Goal: Task Accomplishment & Management: Manage account settings

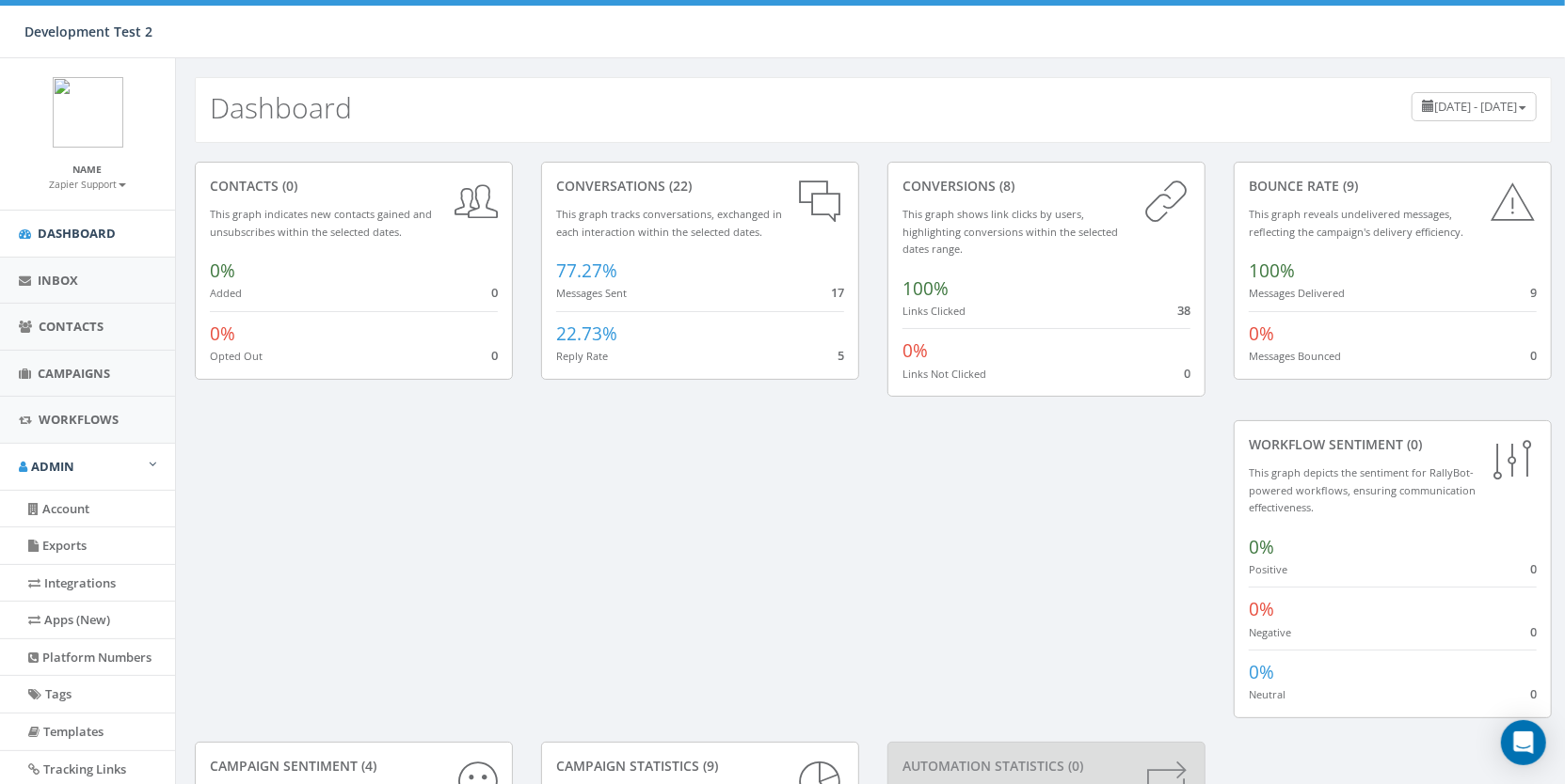
scroll to position [150, 0]
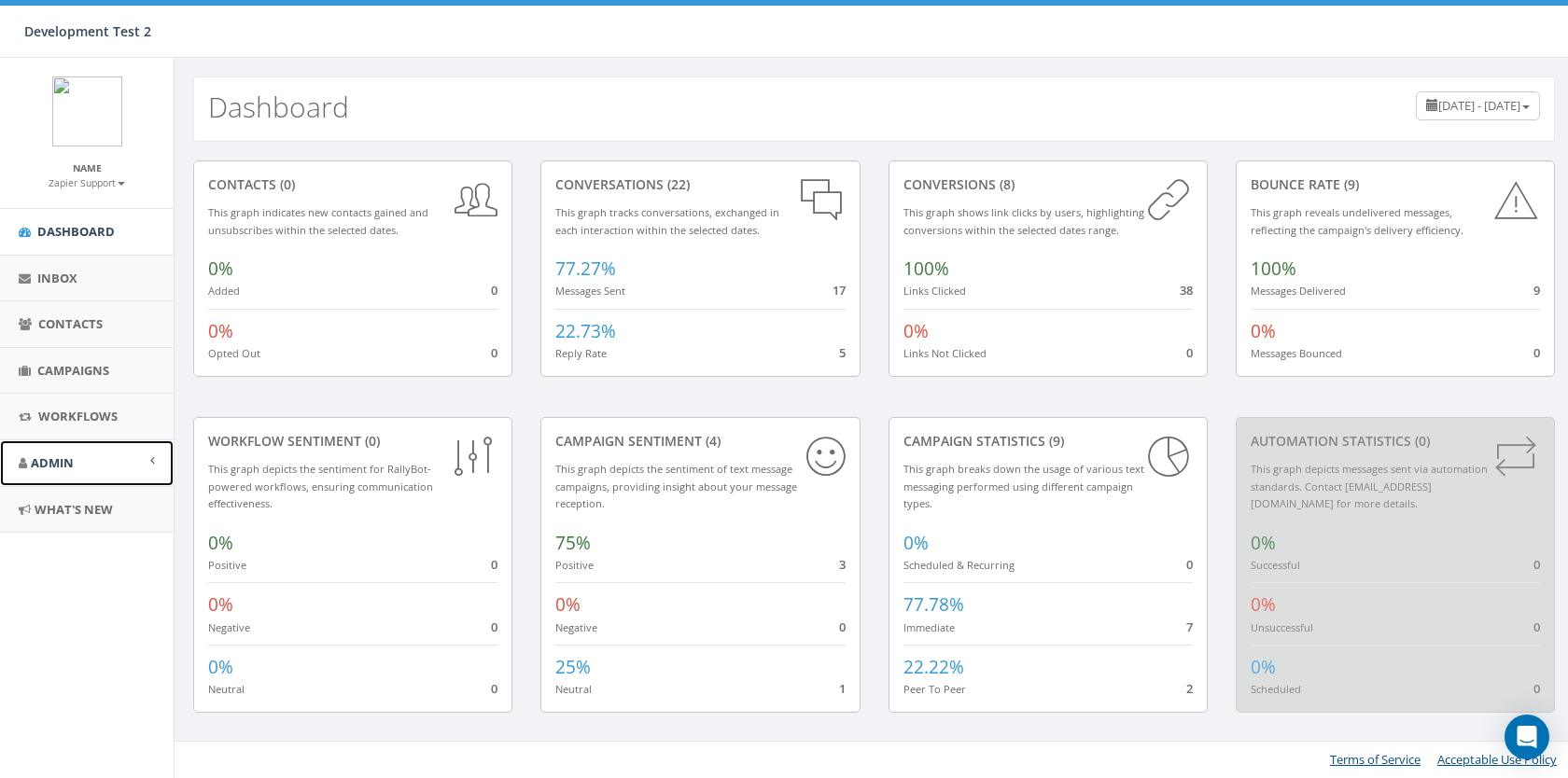
click at [101, 463] on link "Admin" at bounding box center [86, 463] width 173 height 45
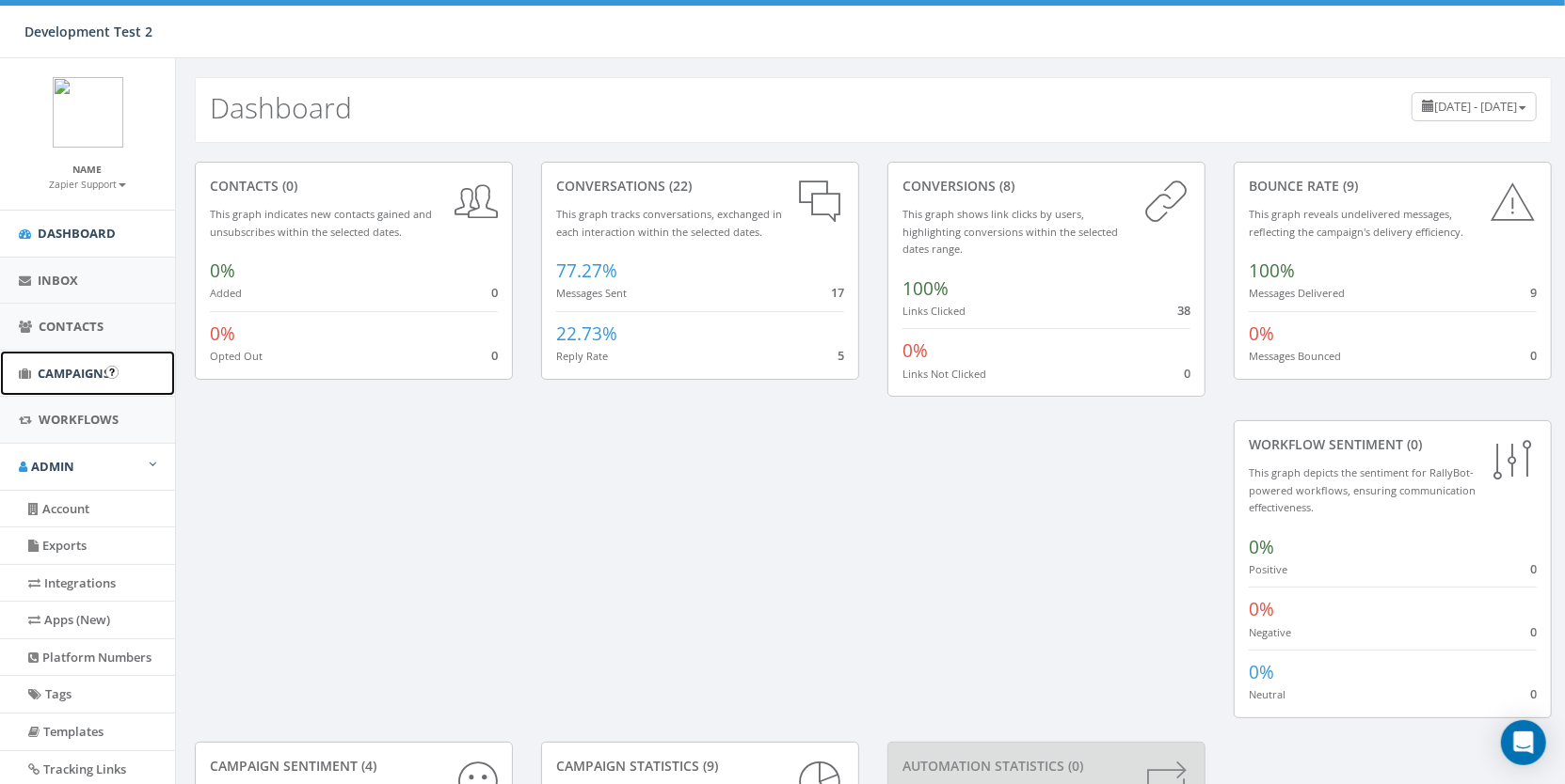
click at [66, 377] on span "Campaigns" at bounding box center [74, 372] width 72 height 17
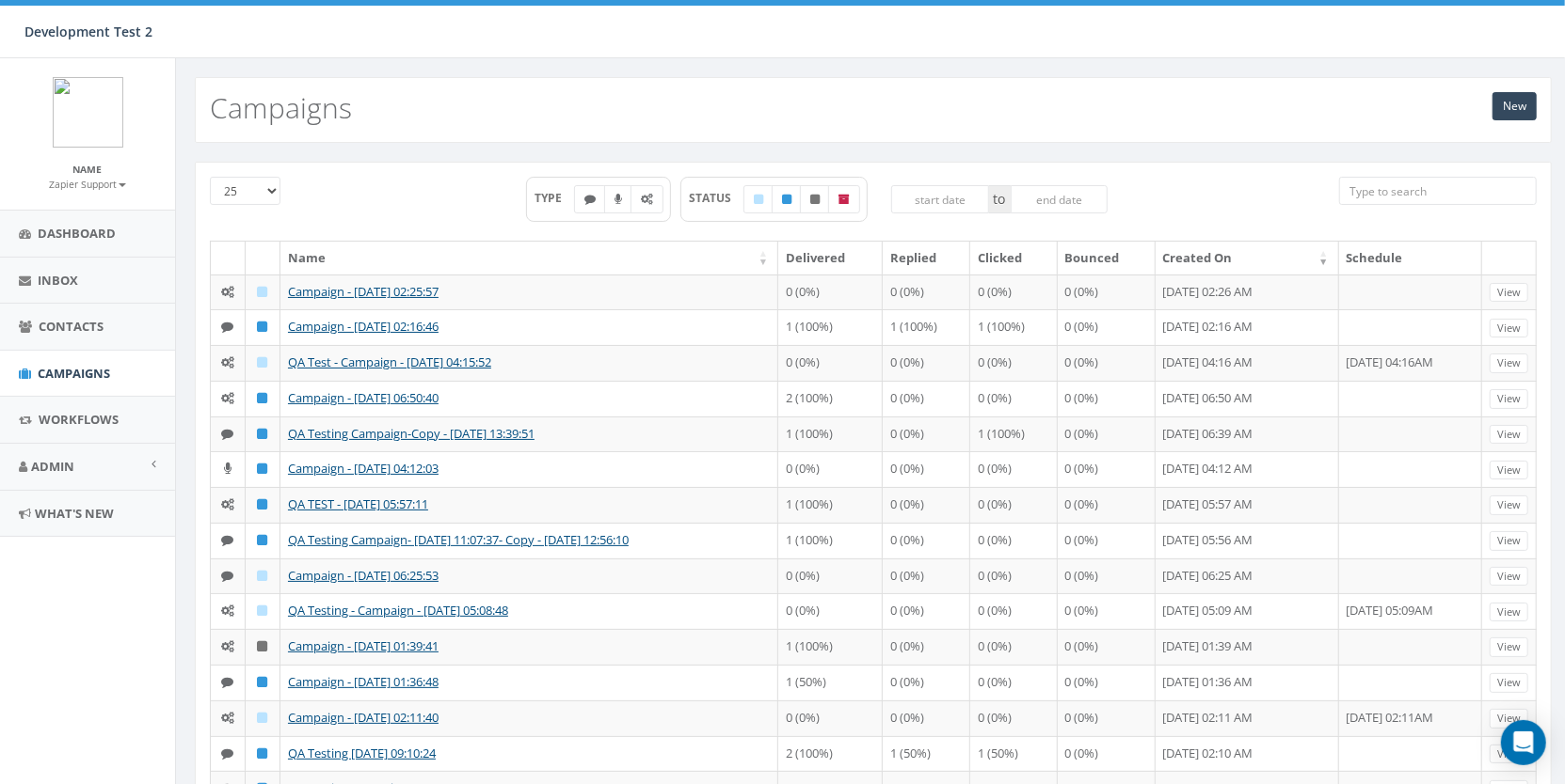
click at [1030, 128] on div "New Campaigns" at bounding box center [873, 110] width 1357 height 66
